Goal: Task Accomplishment & Management: Complete application form

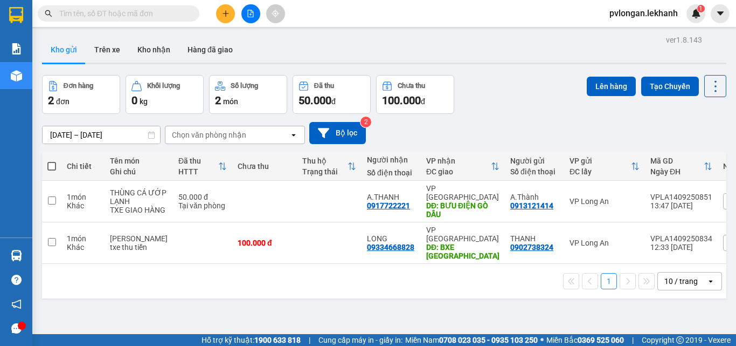
click at [224, 8] on button at bounding box center [225, 13] width 19 height 19
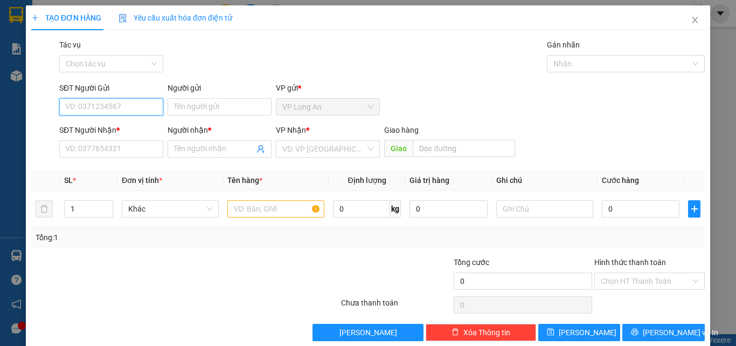
click at [144, 104] on input "SĐT Người Gửi" at bounding box center [111, 106] width 104 height 17
click at [116, 108] on input "SĐT Người Gửi" at bounding box center [111, 106] width 104 height 17
click at [114, 112] on input "SĐT Người Gửi" at bounding box center [111, 106] width 104 height 17
type input "0906962313"
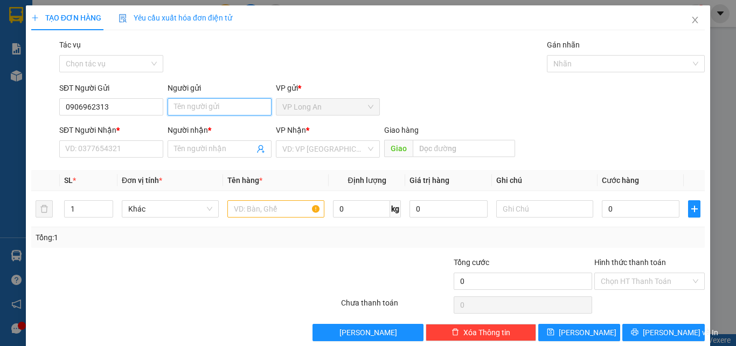
click at [178, 106] on input "Người gửi" at bounding box center [220, 106] width 104 height 17
type input "A.TÀI"
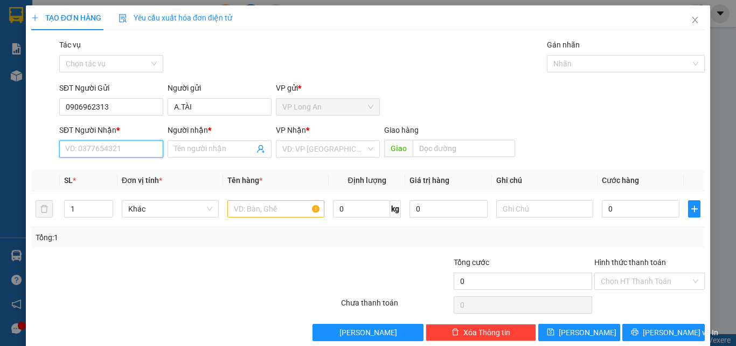
click at [114, 150] on input "SĐT Người Nhận *" at bounding box center [111, 148] width 104 height 17
click at [205, 145] on input "Người nhận *" at bounding box center [214, 149] width 80 height 12
click at [104, 145] on input "SĐT Người Nhận *" at bounding box center [111, 148] width 104 height 17
type input "0796345677"
click at [199, 137] on div "Người nhận *" at bounding box center [220, 132] width 104 height 16
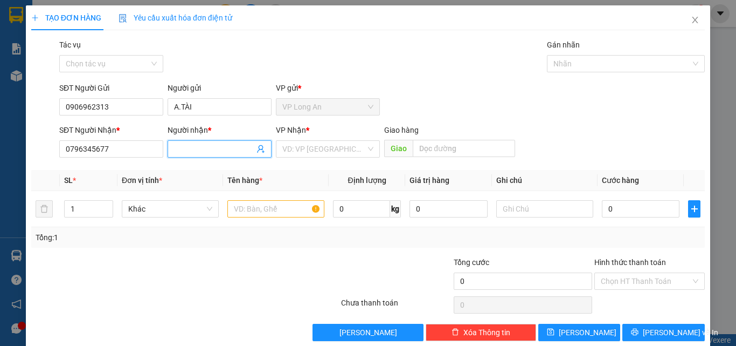
click at [202, 144] on input "Người nhận *" at bounding box center [214, 149] width 80 height 12
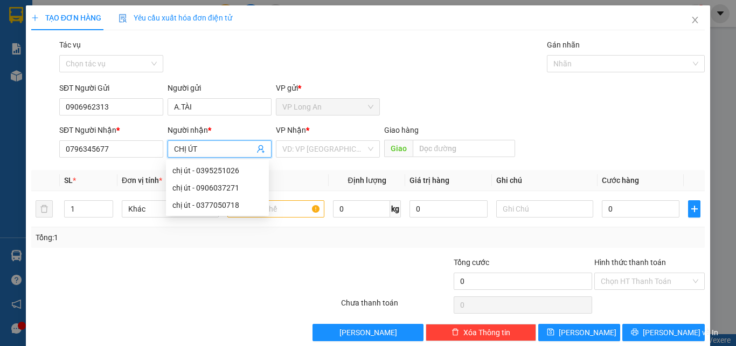
type input "CHỊ ÚT"
click at [125, 301] on div at bounding box center [185, 305] width 310 height 22
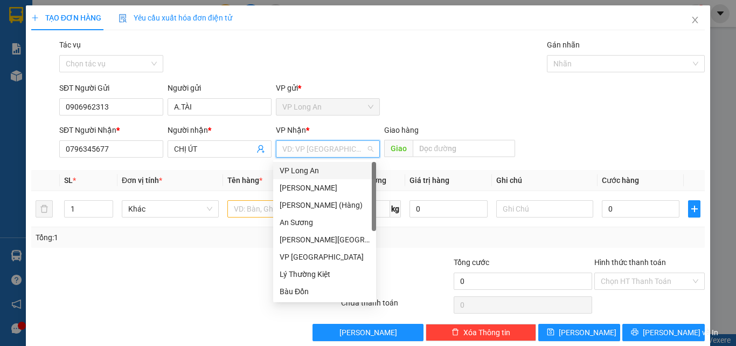
click at [336, 150] on input "search" at bounding box center [324, 149] width 84 height 16
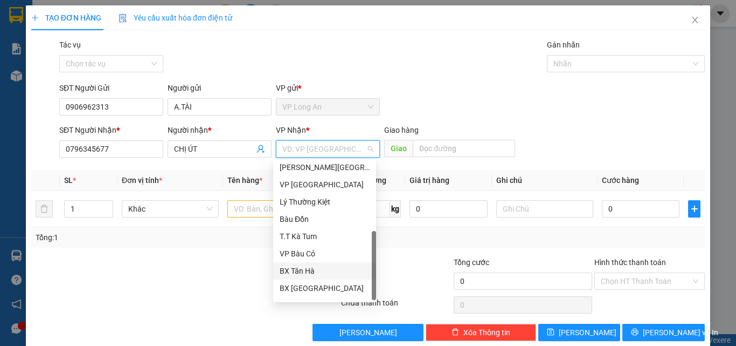
scroll to position [86, 0]
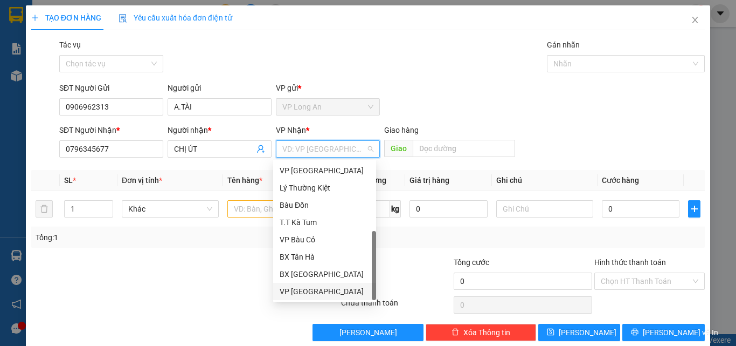
click at [321, 289] on div "VP [GEOGRAPHIC_DATA]" at bounding box center [325, 291] width 90 height 12
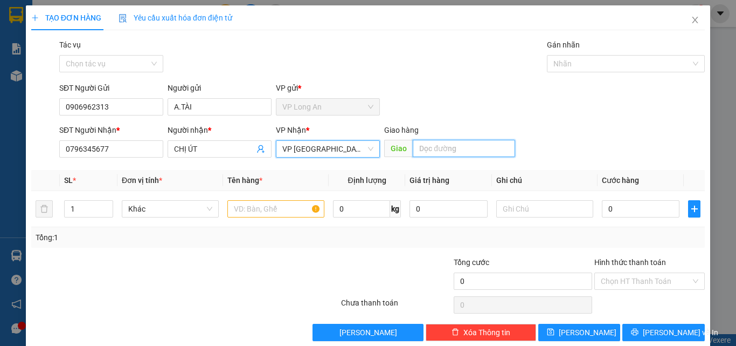
click at [439, 148] on input "text" at bounding box center [464, 148] width 102 height 17
type input "BỆNH VIÊN XUYÊN Á TRANG BÀNG"
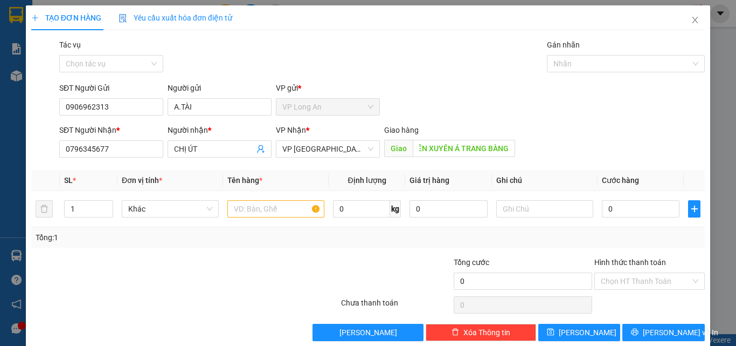
scroll to position [0, 0]
click at [114, 211] on td "1" at bounding box center [89, 209] width 58 height 36
click at [199, 206] on span "Khác" at bounding box center [170, 209] width 84 height 16
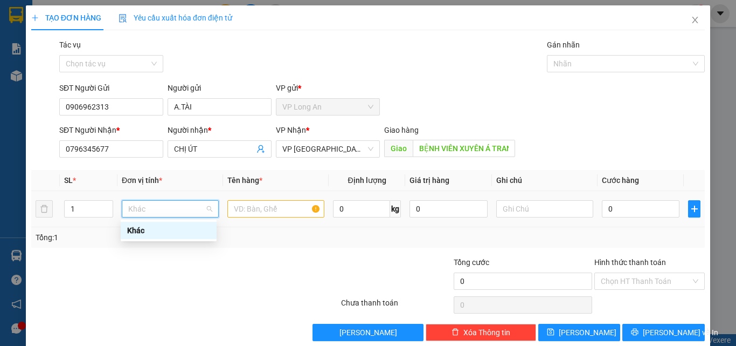
click at [199, 206] on span "Khác" at bounding box center [170, 209] width 84 height 16
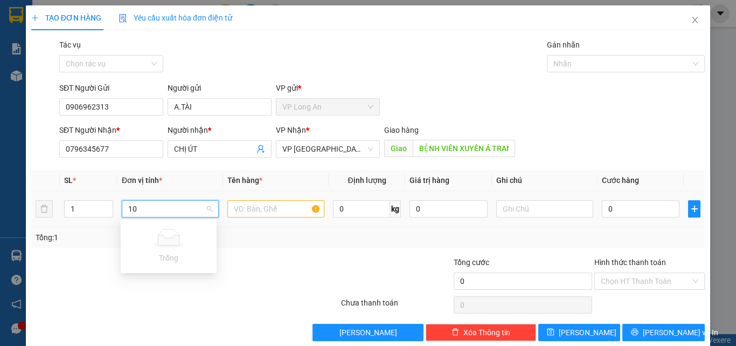
type input "10"
click at [248, 259] on div at bounding box center [283, 275] width 113 height 38
click at [200, 205] on span "Khác" at bounding box center [170, 209] width 84 height 16
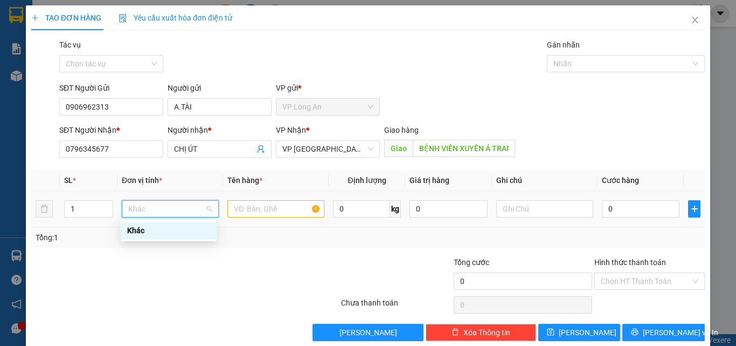
click at [200, 205] on span "Khác" at bounding box center [170, 209] width 84 height 16
click at [285, 210] on input "text" at bounding box center [275, 208] width 97 height 17
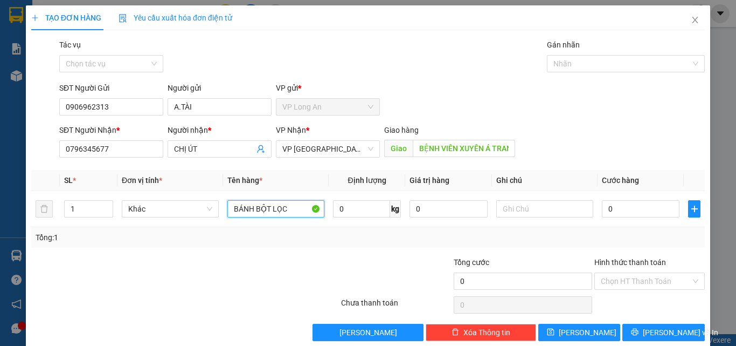
type input "BÁNH BỘT LỌC"
click at [304, 260] on div at bounding box center [283, 275] width 113 height 38
click at [373, 206] on input "0" at bounding box center [361, 208] width 57 height 17
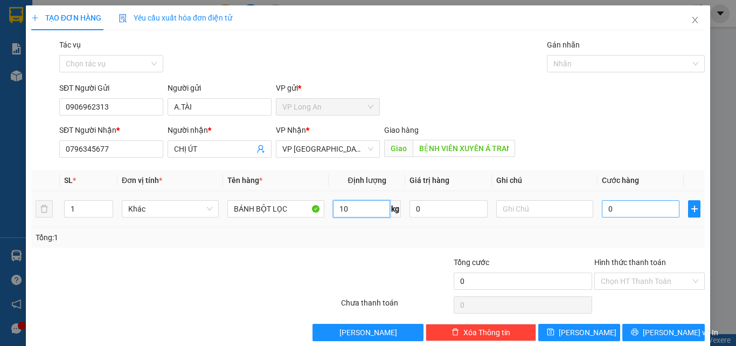
type input "10"
click at [630, 208] on input "0" at bounding box center [641, 208] width 78 height 17
type input "5"
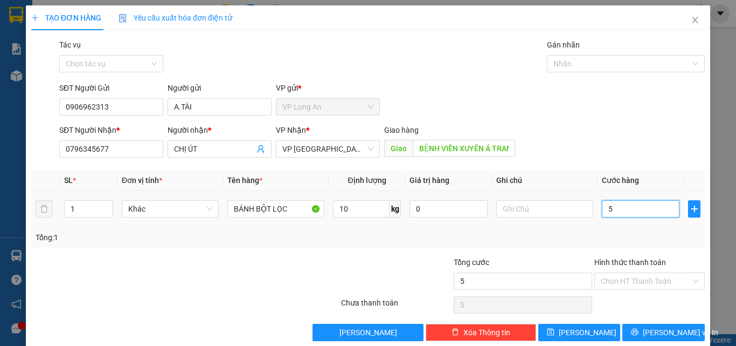
type input "50"
type input "500"
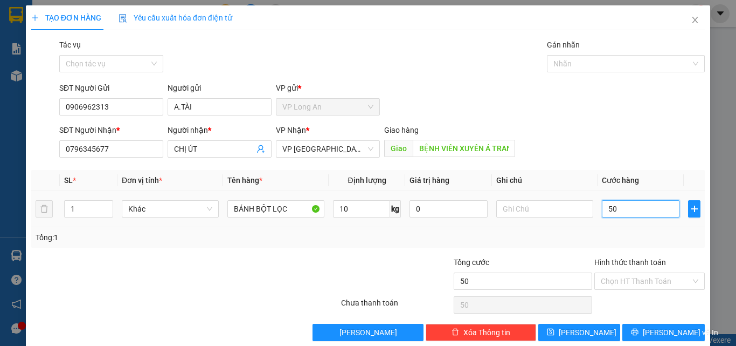
type input "500"
type input "5.000"
type input "50.000"
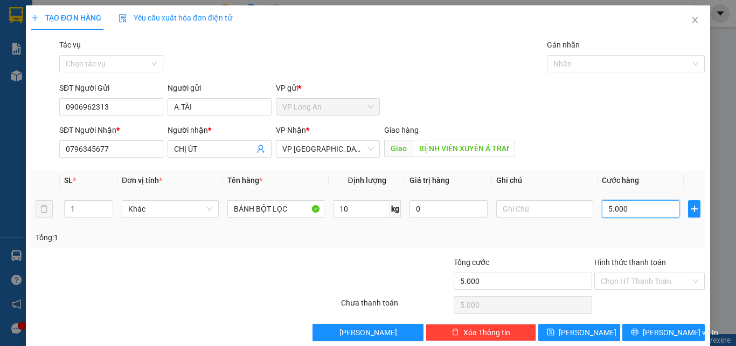
type input "50.000"
click at [538, 203] on input "text" at bounding box center [545, 208] width 97 height 17
type input "t"
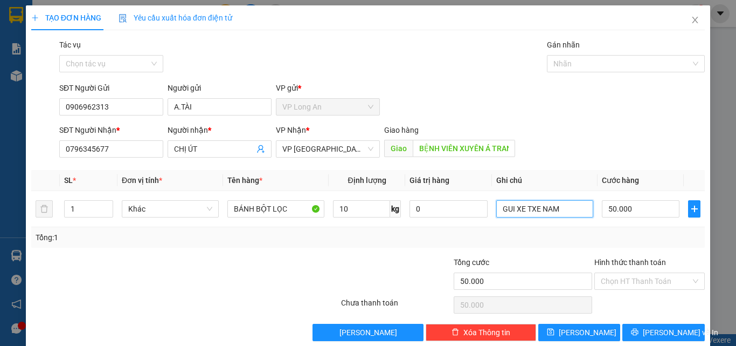
scroll to position [16, 0]
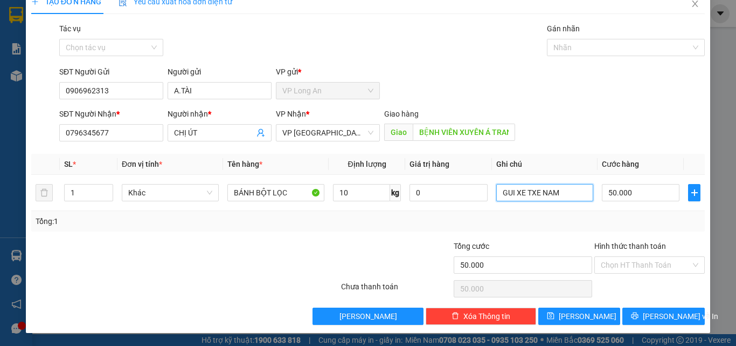
type input "GUI XE TXE NAM"
click at [673, 261] on input "Hình thức thanh toán" at bounding box center [646, 265] width 90 height 16
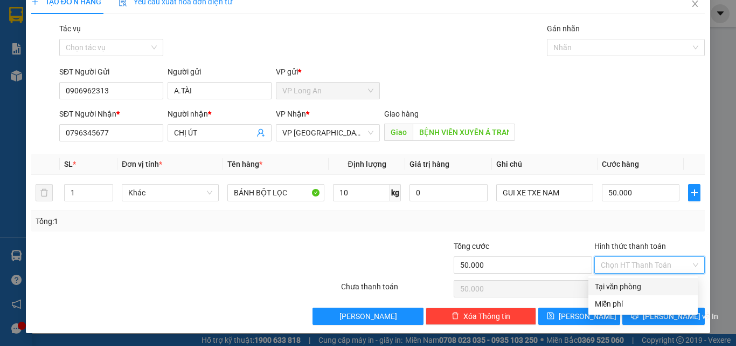
click at [637, 284] on div "Tại văn phòng" at bounding box center [643, 286] width 96 height 12
type input "0"
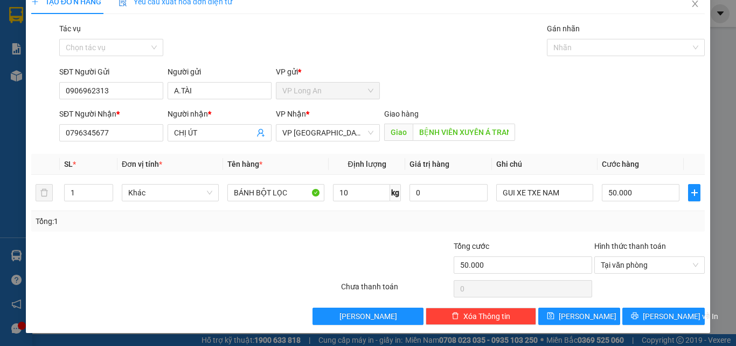
click at [637, 284] on div at bounding box center [650, 289] width 113 height 22
click at [655, 309] on button "[PERSON_NAME] và In" at bounding box center [664, 315] width 82 height 17
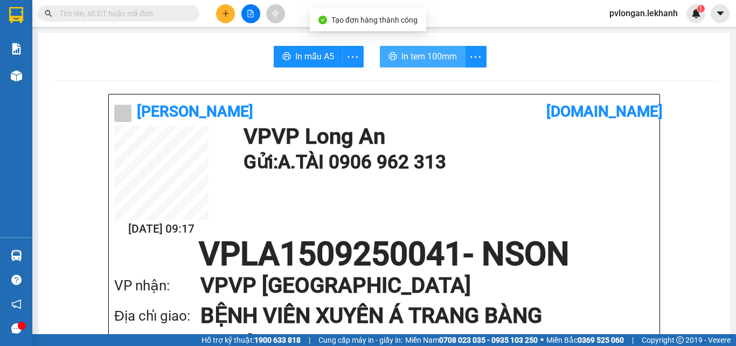
click at [424, 54] on span "In tem 100mm" at bounding box center [430, 56] width 56 height 13
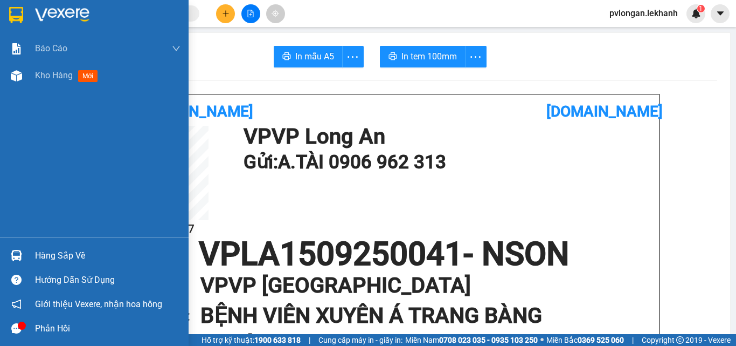
click at [0, 178] on div "Báo cáo Báo cáo dòng tiền (nhân viên) Doanh số tạo đơn theo VP gửi (nhân viên) …" at bounding box center [94, 136] width 189 height 202
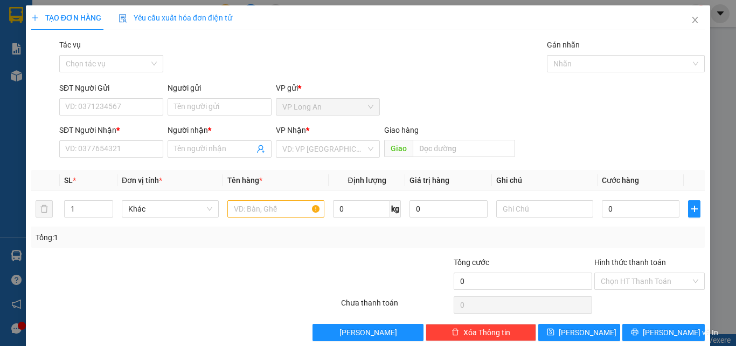
click at [0, 154] on div "TẠO ĐƠN HÀNG Yêu cầu xuất hóa đơn điện tử Transit Pickup Surcharge Ids Transit …" at bounding box center [368, 173] width 736 height 346
click at [691, 23] on icon "close" at bounding box center [695, 20] width 9 height 9
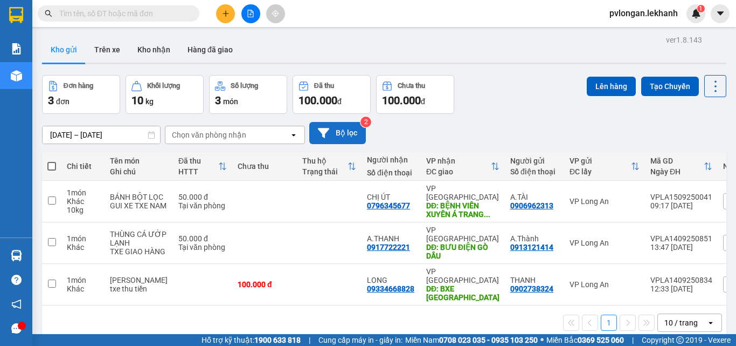
click at [339, 135] on button "Bộ lọc" at bounding box center [337, 133] width 57 height 22
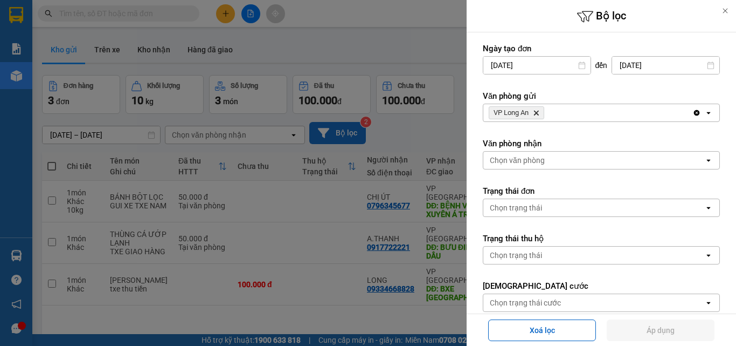
click at [339, 135] on div at bounding box center [368, 173] width 736 height 346
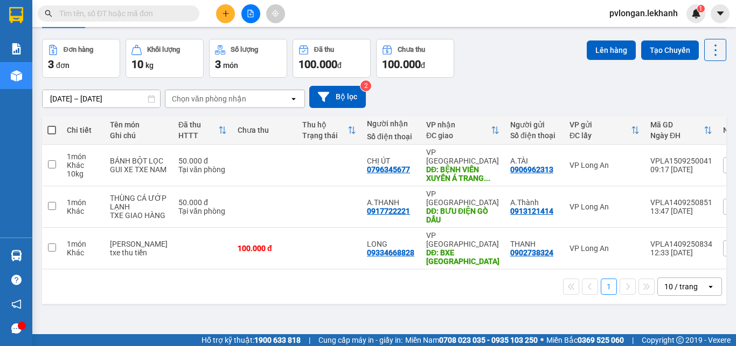
scroll to position [0, 38]
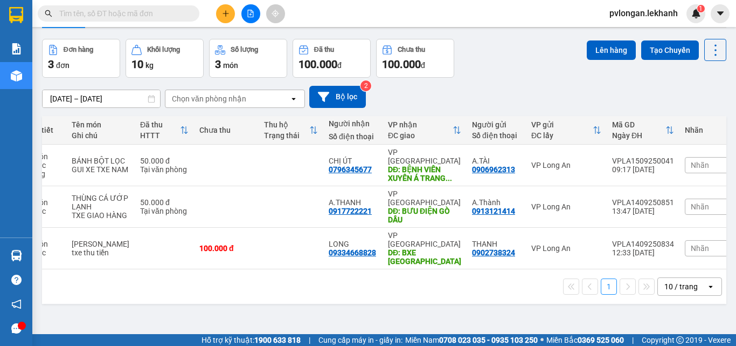
drag, startPoint x: 471, startPoint y: 277, endPoint x: 428, endPoint y: 280, distance: 43.2
click at [428, 280] on div "1 10 / trang open" at bounding box center [384, 286] width 685 height 35
drag, startPoint x: 431, startPoint y: 275, endPoint x: 383, endPoint y: 274, distance: 48.5
click at [383, 274] on div "1 10 / trang open" at bounding box center [384, 286] width 685 height 35
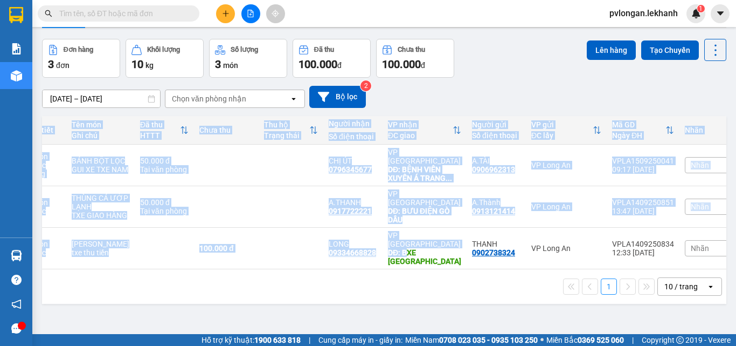
drag, startPoint x: 387, startPoint y: 268, endPoint x: 348, endPoint y: 270, distance: 39.4
click at [348, 269] on div "Chi tiết Tên món Ghi chú Đã thu HTTT Chưa thu Thu hộ Trạng thái Người nhận Số đ…" at bounding box center [384, 192] width 685 height 153
click at [263, 206] on td at bounding box center [291, 207] width 65 height 42
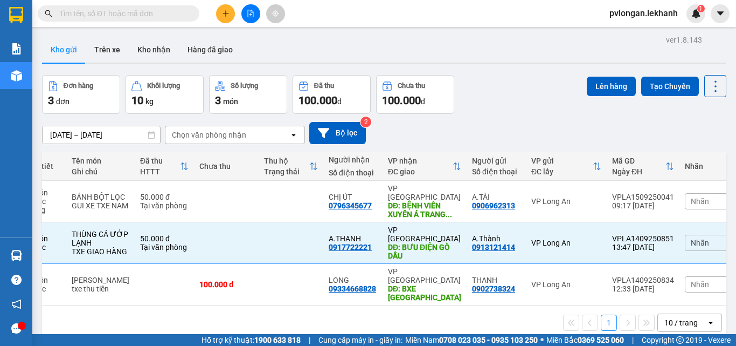
scroll to position [0, 0]
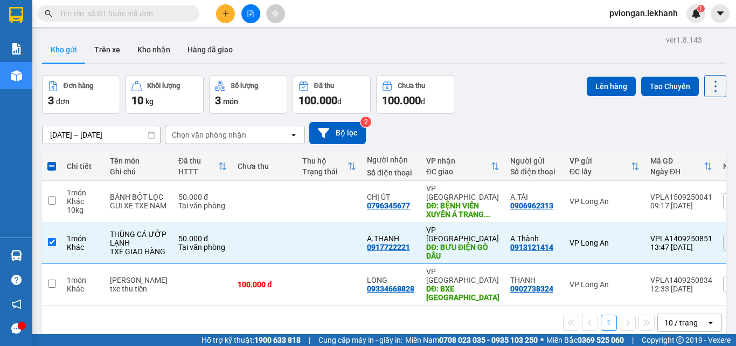
click at [132, 314] on div "1 10 / trang open" at bounding box center [384, 322] width 685 height 35
click at [55, 242] on input "checkbox" at bounding box center [52, 242] width 8 height 8
checkbox input "false"
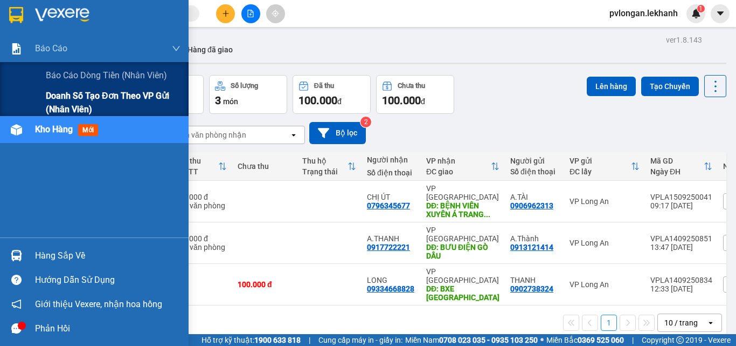
click at [7, 106] on div "Doanh số tạo đơn theo VP gửi (nhân viên)" at bounding box center [94, 102] width 189 height 27
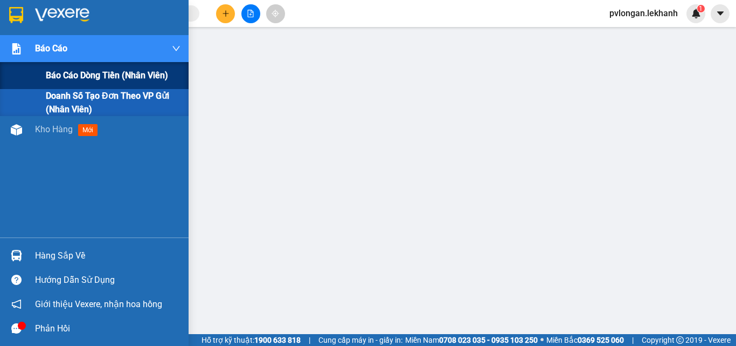
click at [59, 86] on div "Báo cáo dòng tiền (nhân viên)" at bounding box center [113, 75] width 135 height 27
